Goal: Transaction & Acquisition: Purchase product/service

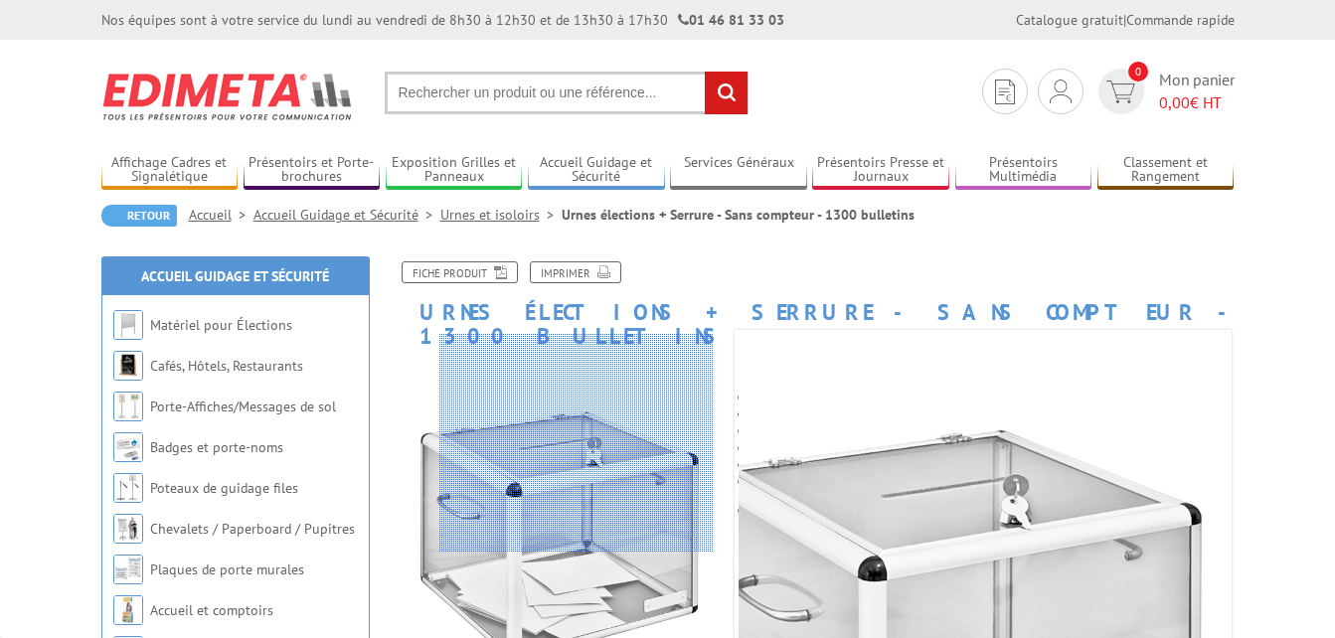
scroll to position [99, 0]
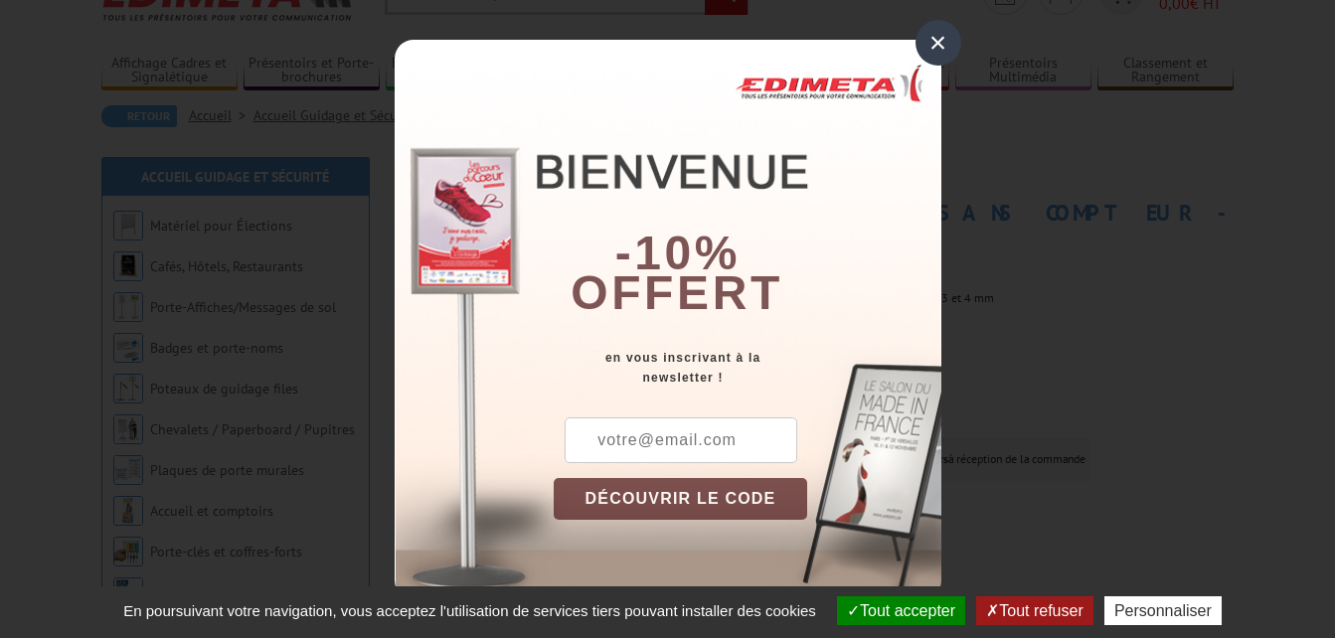
click at [945, 31] on div "×" at bounding box center [938, 43] width 46 height 46
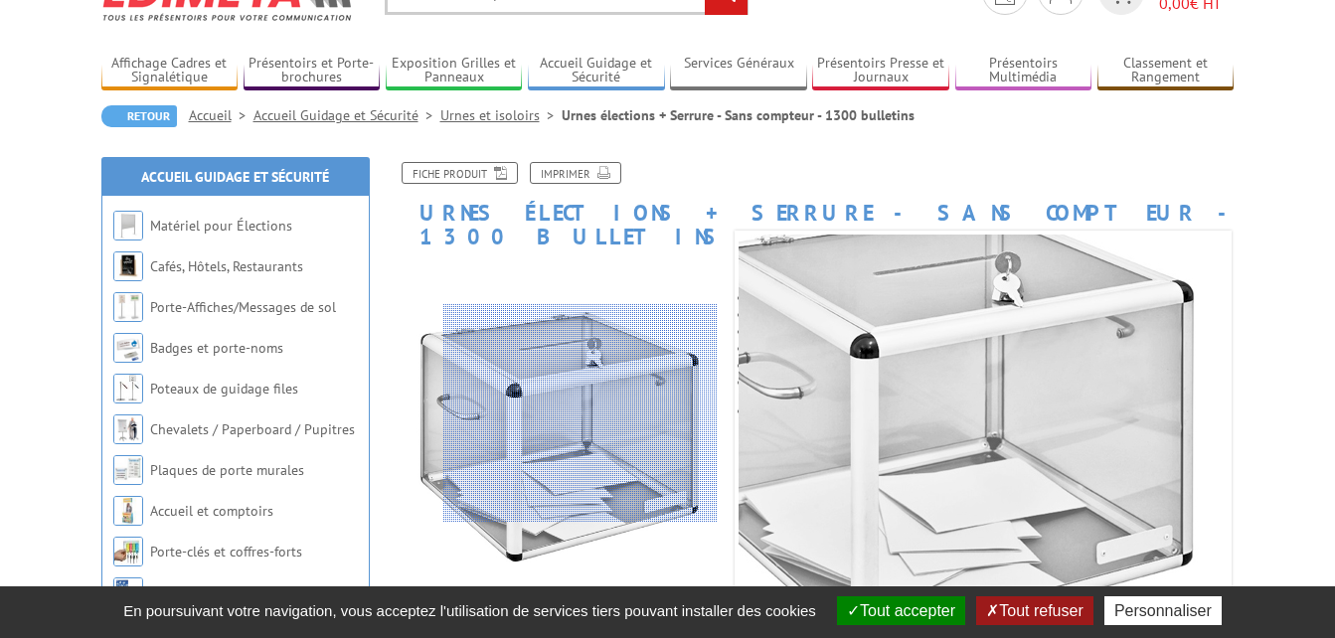
click at [580, 413] on div at bounding box center [580, 413] width 274 height 219
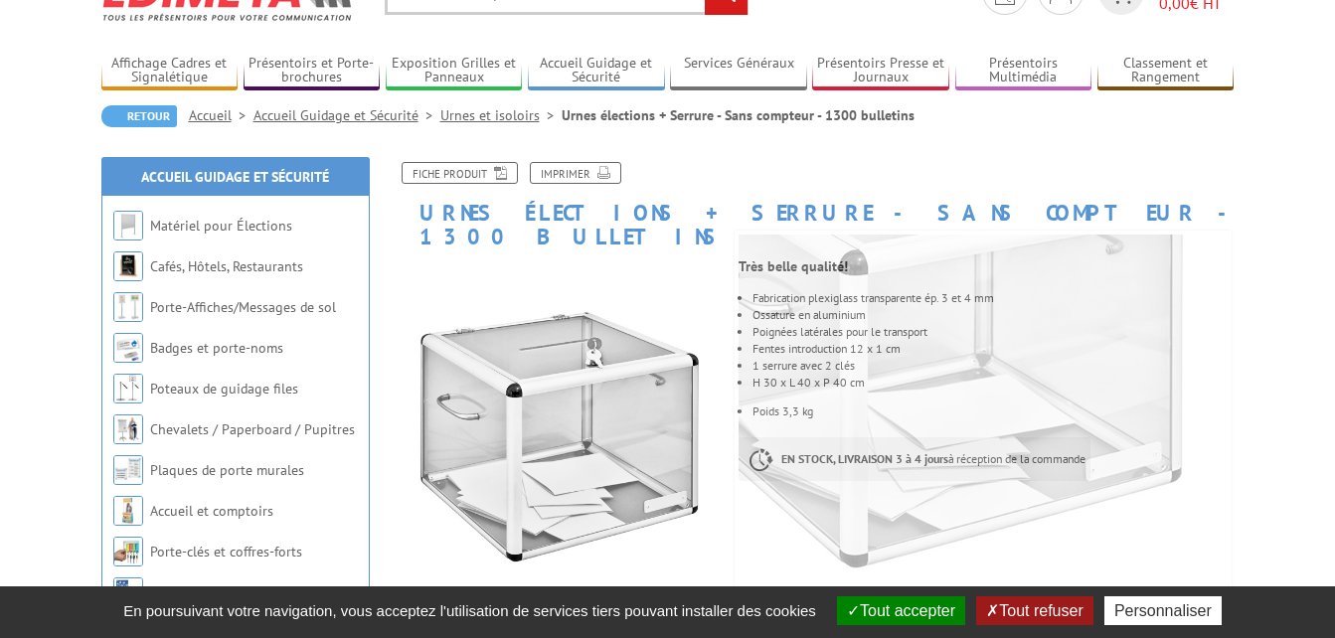
click at [1038, 616] on button "Tout refuser" at bounding box center [1034, 610] width 116 height 29
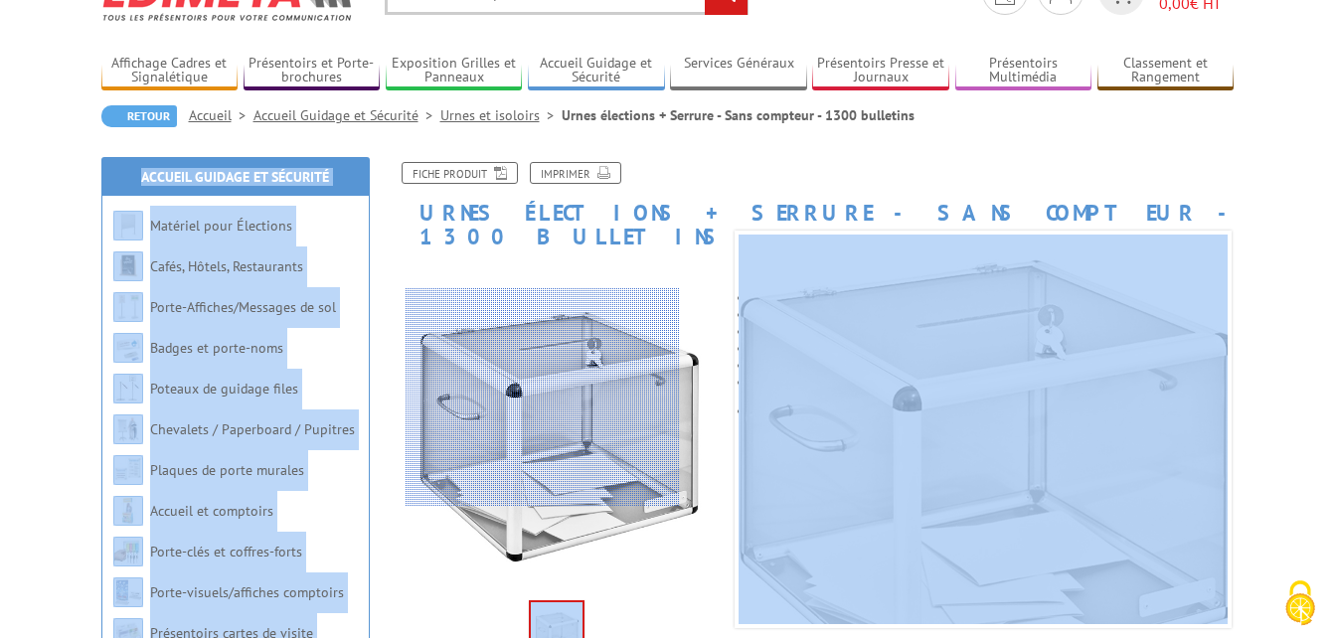
drag, startPoint x: 481, startPoint y: 589, endPoint x: 541, endPoint y: 405, distance: 194.3
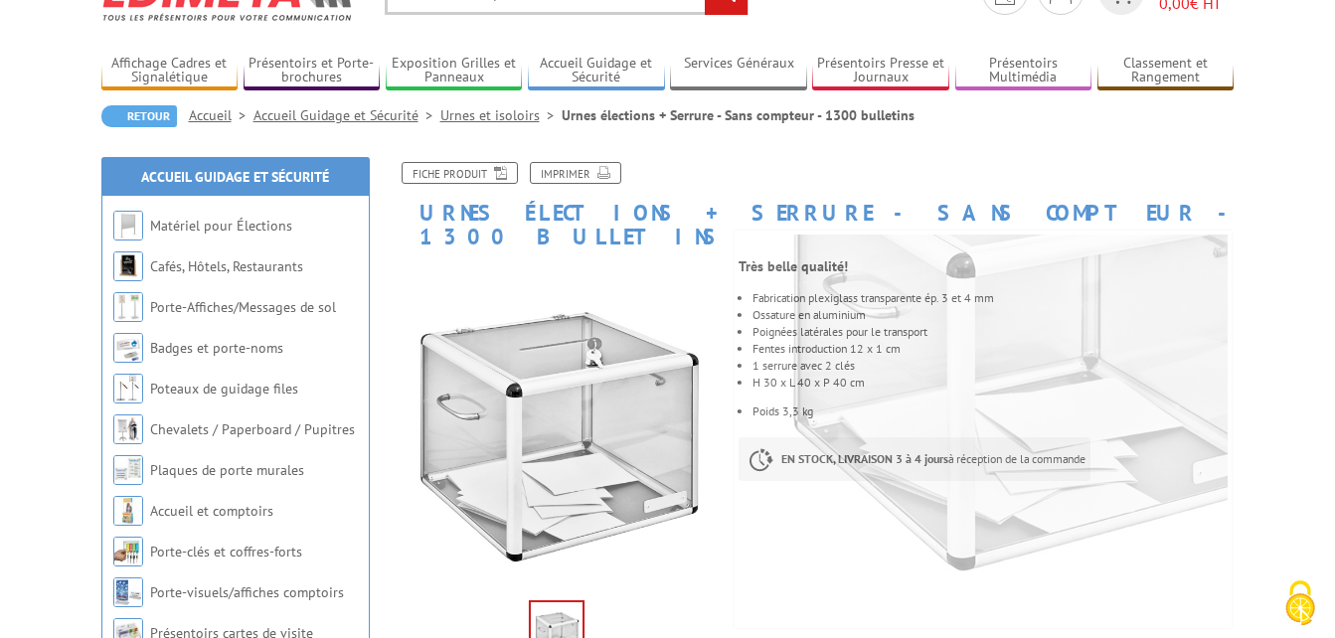
click at [445, 598] on ul at bounding box center [556, 628] width 263 height 62
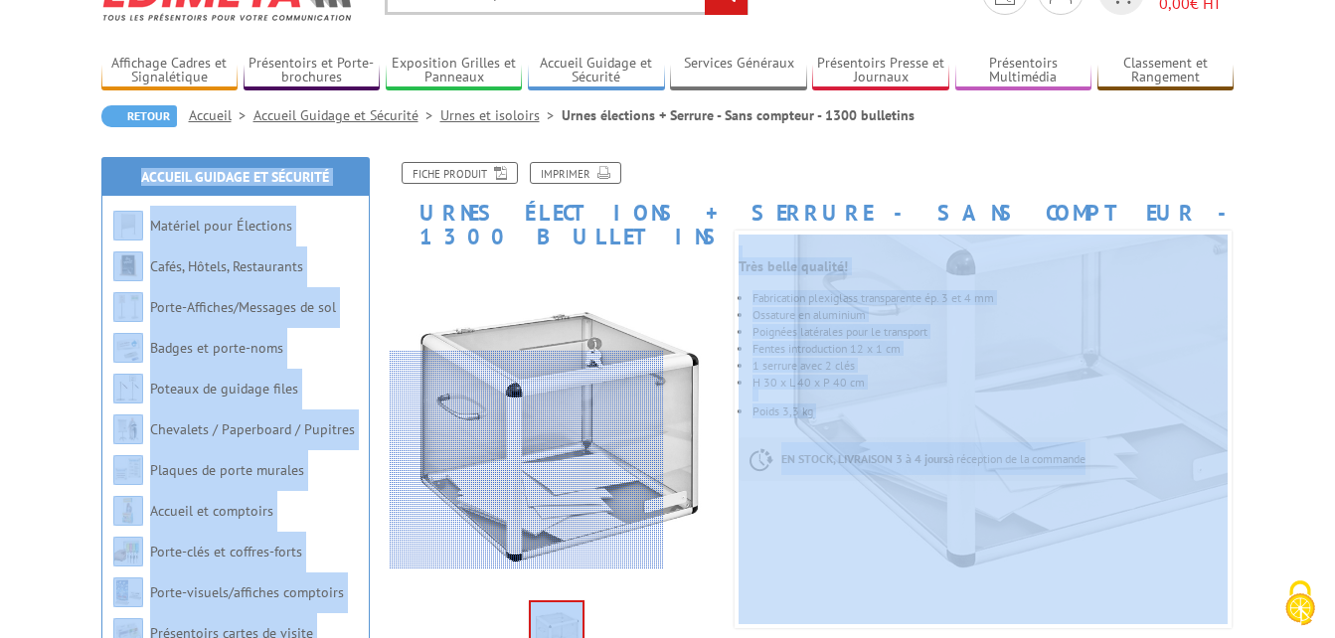
drag, startPoint x: 416, startPoint y: 596, endPoint x: 455, endPoint y: 549, distance: 61.5
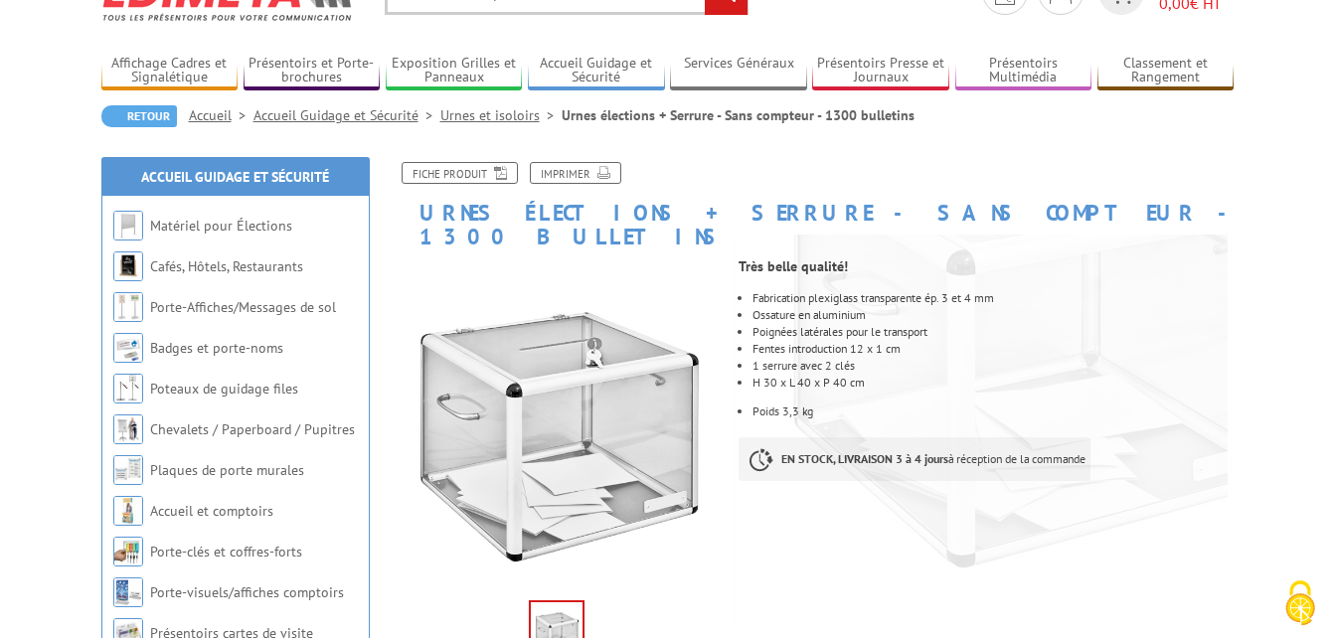
drag, startPoint x: 410, startPoint y: 610, endPoint x: 423, endPoint y: 579, distance: 33.8
click at [410, 607] on div "Previous Next" at bounding box center [557, 628] width 335 height 70
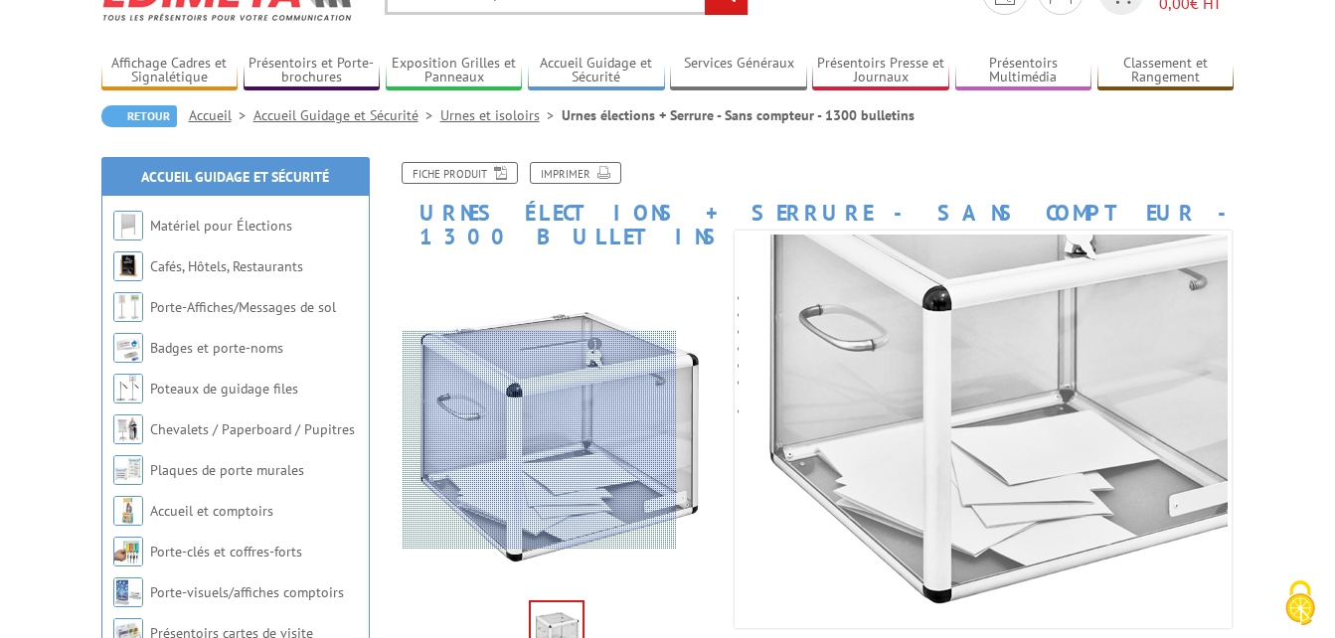
drag, startPoint x: 540, startPoint y: 440, endPoint x: 469, endPoint y: 584, distance: 160.5
click at [469, 597] on ul at bounding box center [556, 628] width 263 height 62
